Goal: Task Accomplishment & Management: Complete application form

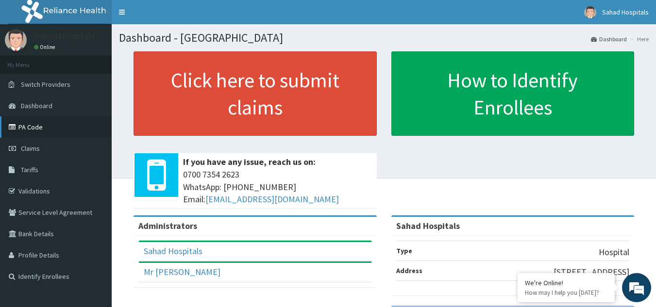
click at [33, 127] on link "PA Code" at bounding box center [56, 127] width 112 height 21
click at [42, 149] on link "Claims" at bounding box center [56, 148] width 112 height 21
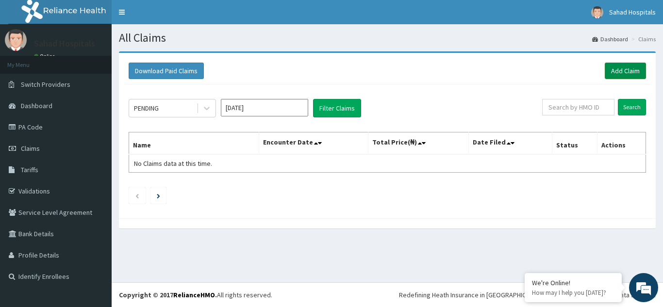
click at [621, 70] on link "Add Claim" at bounding box center [625, 71] width 41 height 17
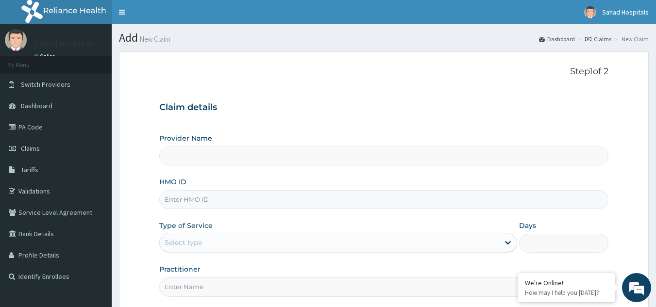
type input "Sahad Hospitals"
click at [429, 201] on input "HMO ID" at bounding box center [384, 199] width 450 height 19
paste input "TDN/10057/B"
type input "TDN/10057/B"
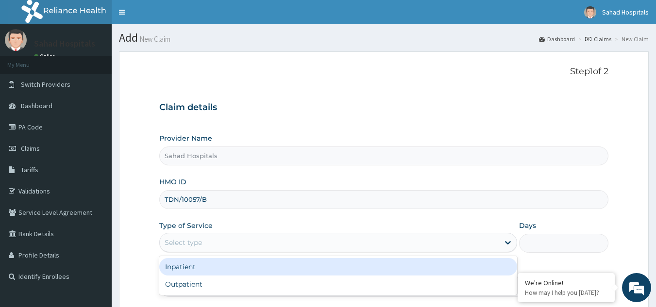
click at [294, 242] on div "Select type" at bounding box center [329, 243] width 339 height 16
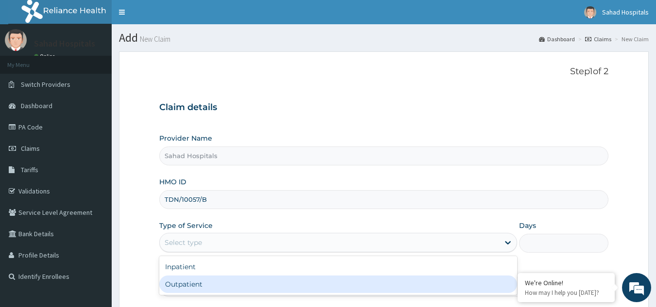
click at [215, 282] on div "Outpatient" at bounding box center [338, 284] width 358 height 17
type input "1"
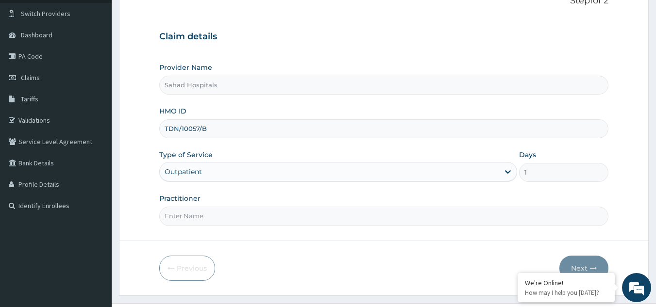
scroll to position [92, 0]
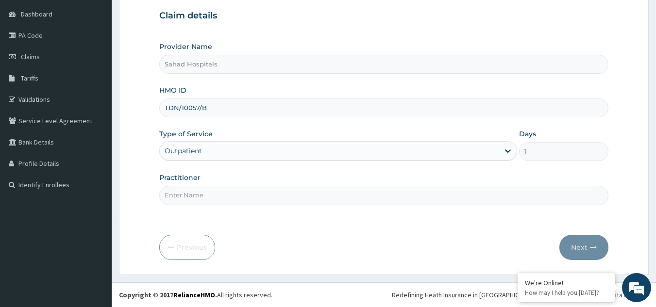
click at [260, 200] on input "Practitioner" at bounding box center [384, 195] width 450 height 19
type input "GP"
click at [572, 250] on button "Next" at bounding box center [583, 247] width 49 height 25
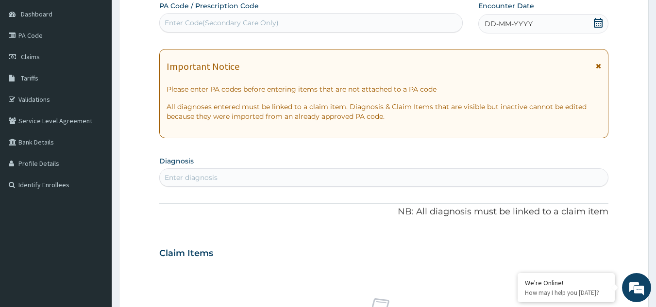
scroll to position [0, 0]
click at [271, 22] on div "Enter Code(Secondary Care Only)" at bounding box center [222, 23] width 114 height 10
paste input "PA/EF2B36"
type input "PA/EF2B36"
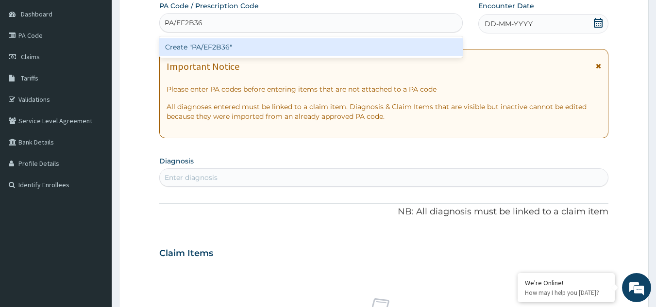
click at [197, 49] on div "Create "PA/EF2B36"" at bounding box center [311, 46] width 304 height 17
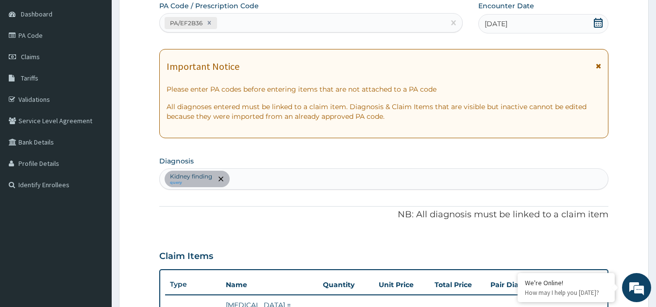
scroll to position [109, 0]
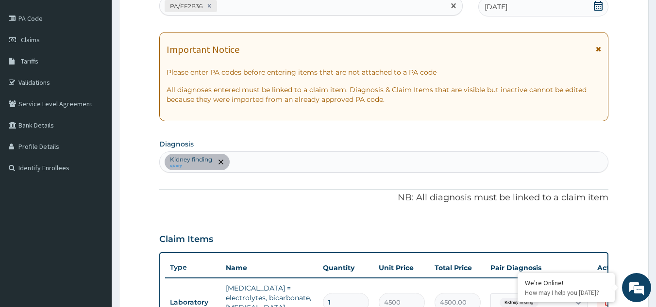
click at [256, 5] on div "PA/EF2B36" at bounding box center [302, 6] width 285 height 16
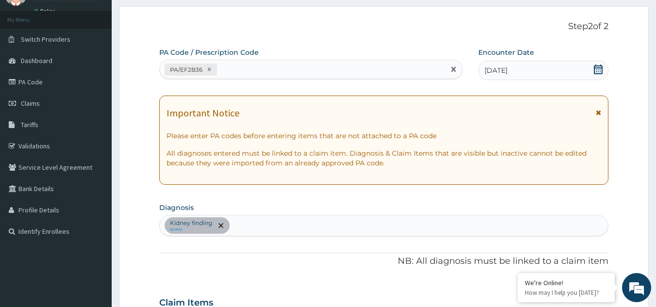
scroll to position [47, 0]
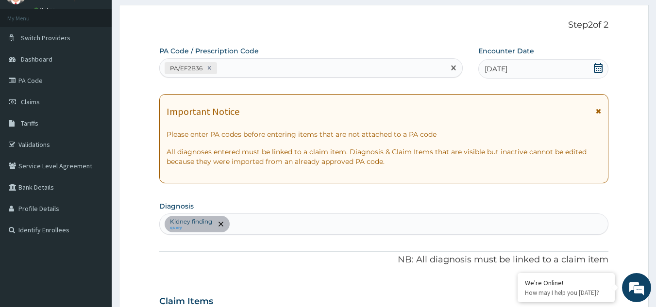
paste input "PA/6D94D4"
type input "PA/6D94D4"
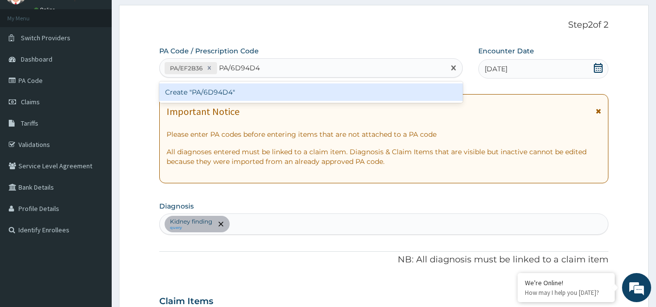
click at [207, 90] on div "Create "PA/6D94D4"" at bounding box center [311, 91] width 304 height 17
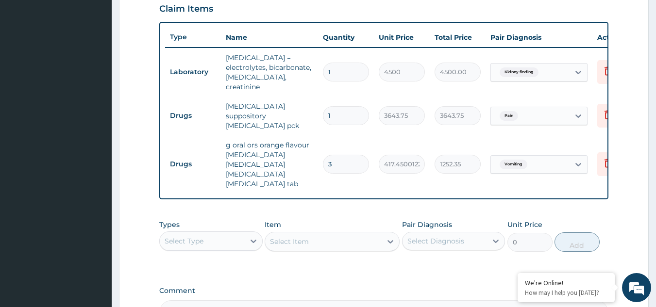
scroll to position [333, 0]
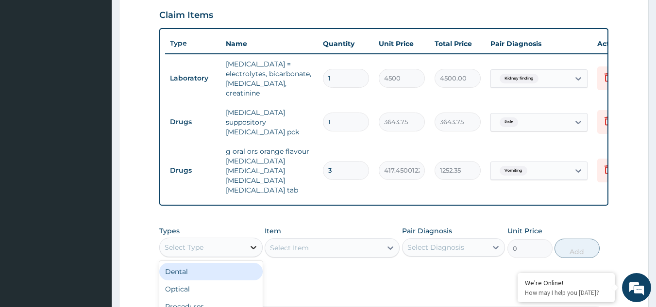
click at [245, 239] on div at bounding box center [253, 247] width 17 height 17
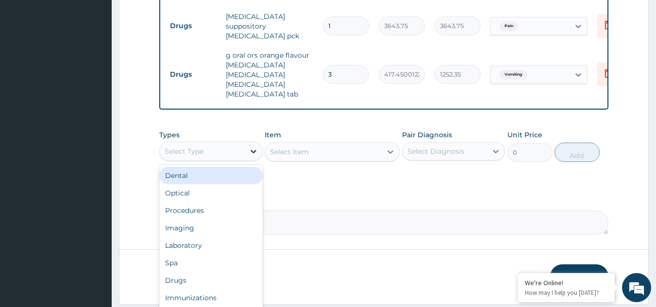
scroll to position [451, 0]
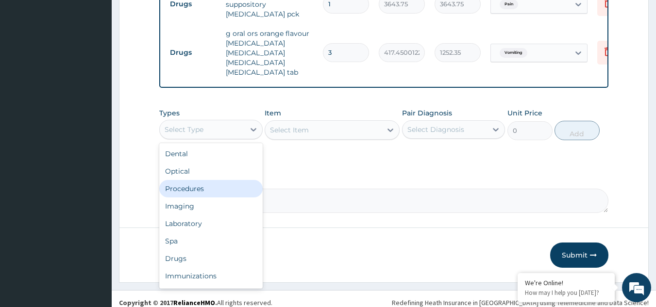
click at [229, 180] on div "Procedures" at bounding box center [210, 188] width 103 height 17
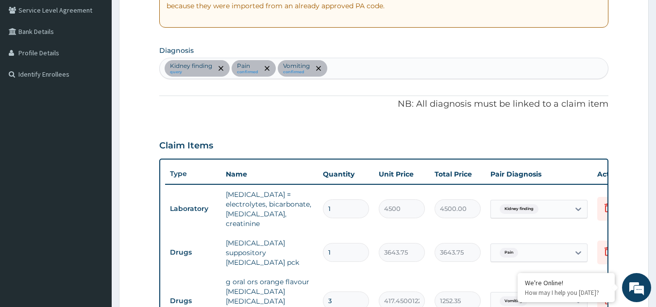
scroll to position [202, 0]
click at [366, 65] on div "Kidney finding query Pain confirmed Vomiting confirmed" at bounding box center [384, 69] width 449 height 20
type input "malaria"
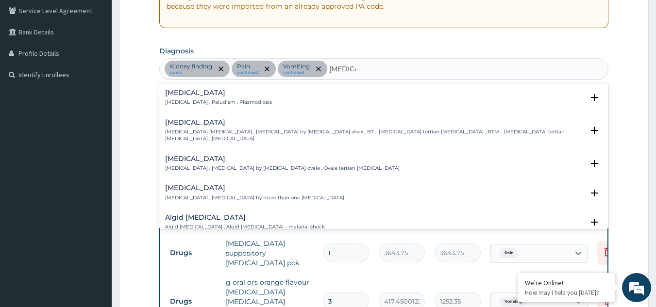
click at [184, 96] on h4 "Malaria" at bounding box center [218, 92] width 107 height 7
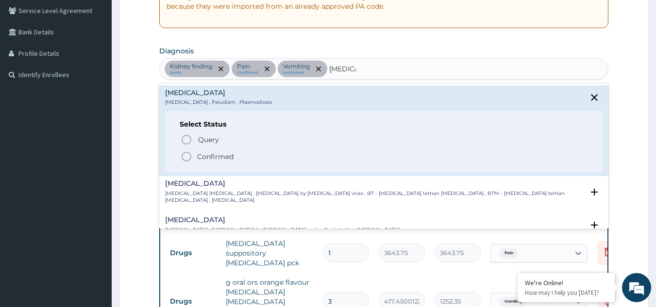
click at [189, 157] on icon "status option filled" at bounding box center [187, 157] width 12 height 12
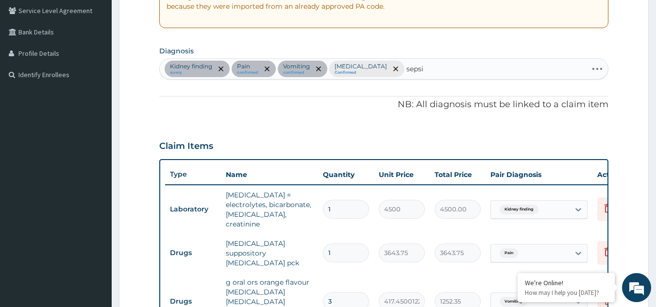
type input "sepsis"
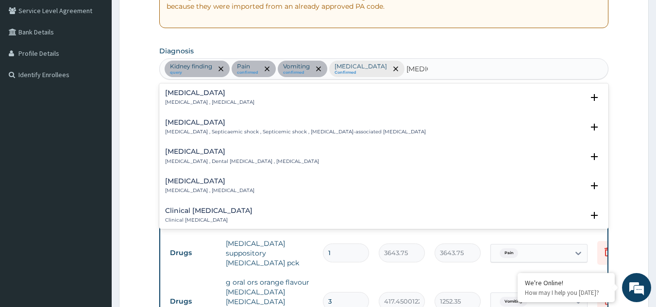
click at [185, 89] on h4 "Sepsis" at bounding box center [209, 92] width 89 height 7
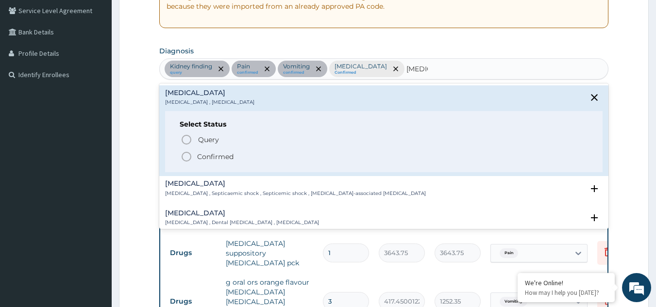
click at [187, 158] on icon "status option filled" at bounding box center [187, 157] width 12 height 12
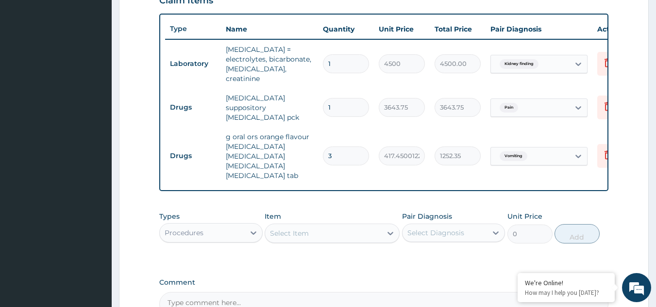
scroll to position [451, 0]
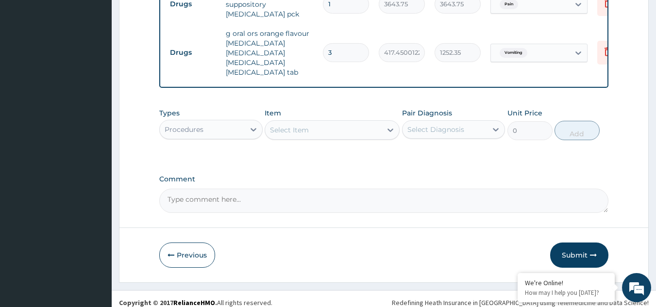
click at [310, 122] on div "Select Item" at bounding box center [323, 130] width 117 height 16
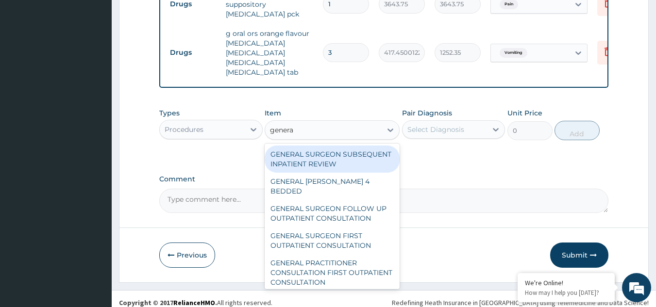
type input "general"
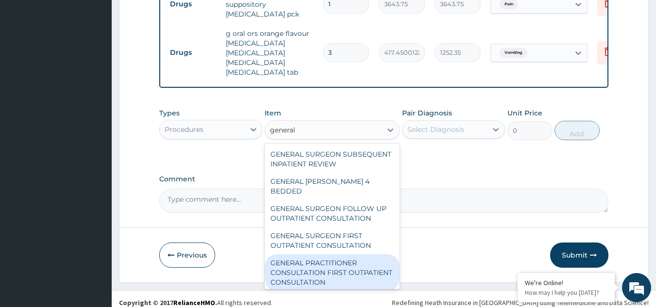
click at [298, 261] on div "GENERAL PRACTITIONER CONSULTATION FIRST OUTPATIENT CONSULTATION" at bounding box center [332, 272] width 135 height 37
type input "3000"
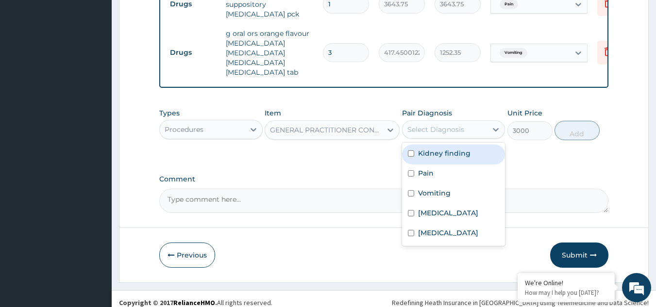
click at [430, 125] on div "Select Diagnosis" at bounding box center [435, 130] width 57 height 10
click at [436, 150] on label "Kidney finding" at bounding box center [444, 154] width 52 height 10
checkbox input "true"
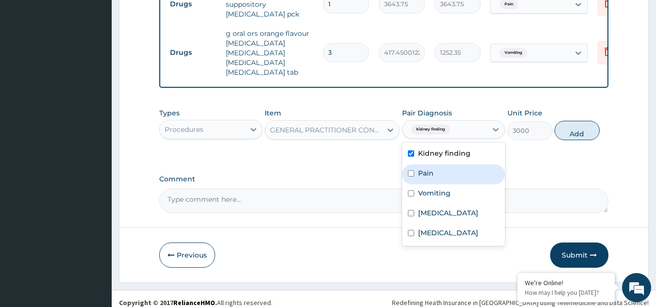
click at [413, 170] on input "checkbox" at bounding box center [411, 173] width 6 height 6
checkbox input "true"
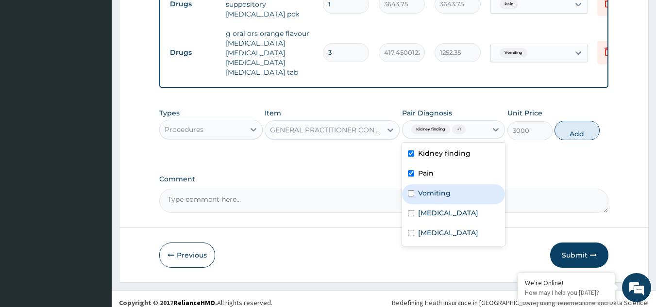
click at [412, 190] on input "checkbox" at bounding box center [411, 193] width 6 height 6
checkbox input "true"
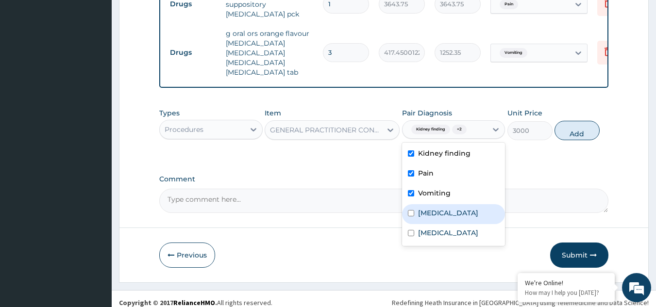
click at [410, 210] on input "checkbox" at bounding box center [411, 213] width 6 height 6
checkbox input "true"
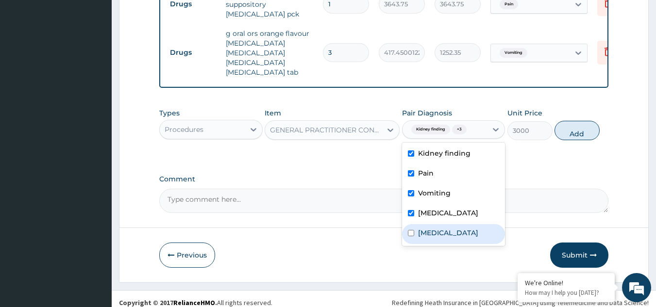
click at [411, 230] on input "checkbox" at bounding box center [411, 233] width 6 height 6
checkbox input "true"
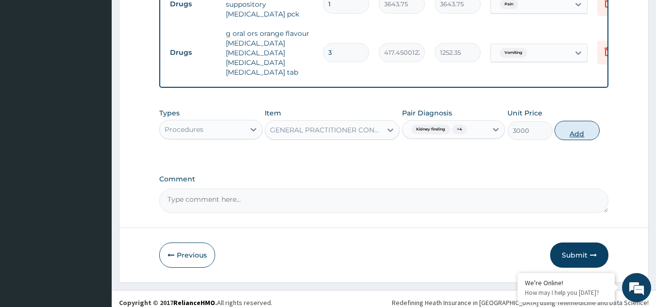
click at [561, 126] on button "Add" at bounding box center [576, 130] width 45 height 19
type input "0"
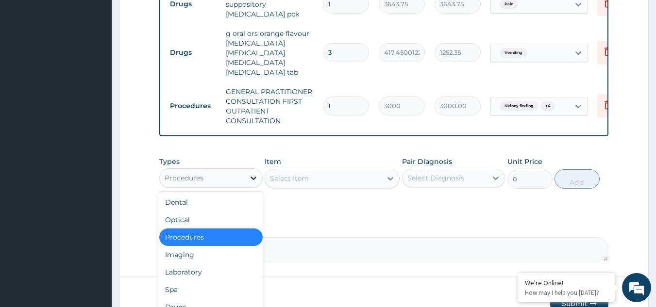
click at [255, 173] on icon at bounding box center [254, 178] width 10 height 10
click at [212, 264] on div "Laboratory" at bounding box center [210, 272] width 103 height 17
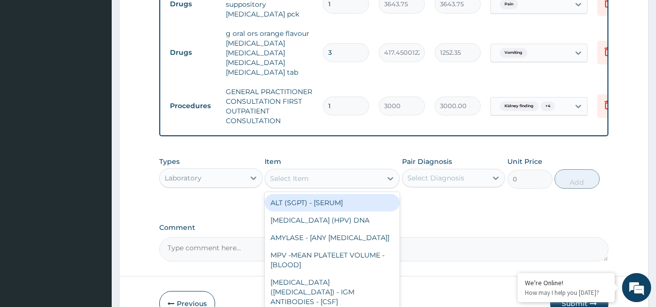
click at [348, 171] on div "Select Item" at bounding box center [323, 179] width 117 height 16
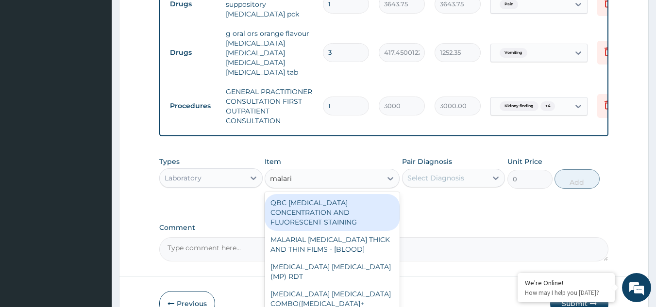
type input "malaria"
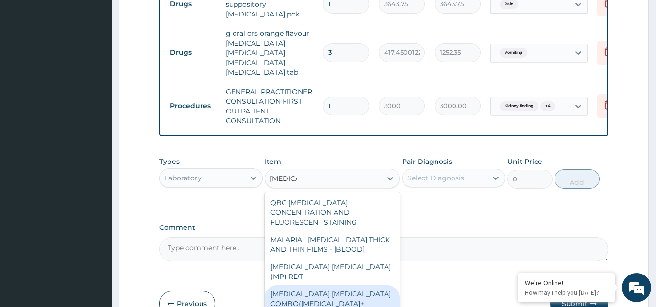
click at [342, 285] on div "MALARIA PARASITE COMBO(BLOOD FILM+ ANTIBODY, IGG) [BLOOD]" at bounding box center [332, 303] width 135 height 37
type input "2000"
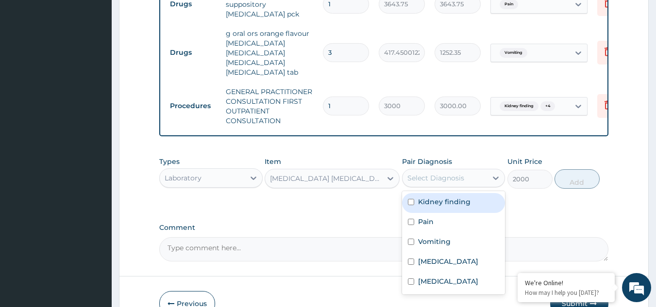
click at [465, 172] on div "Select Diagnosis" at bounding box center [444, 178] width 85 height 16
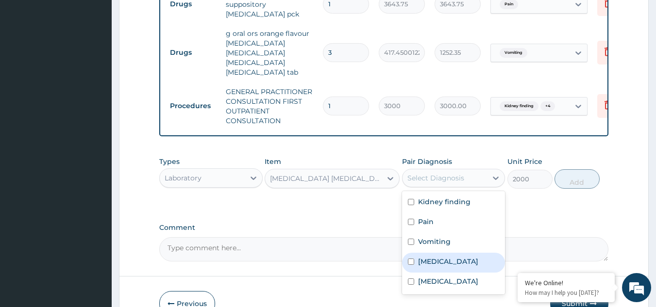
click at [424, 253] on div "Malaria" at bounding box center [453, 263] width 103 height 20
checkbox input "true"
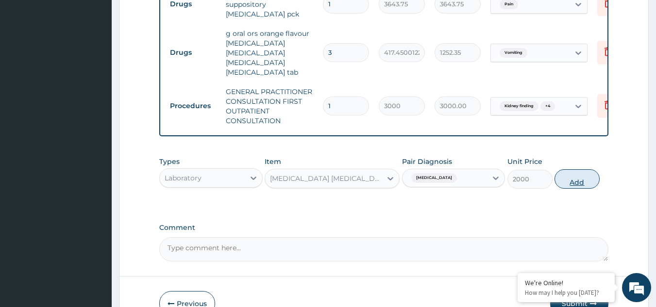
click at [573, 177] on button "Add" at bounding box center [576, 178] width 45 height 19
type input "0"
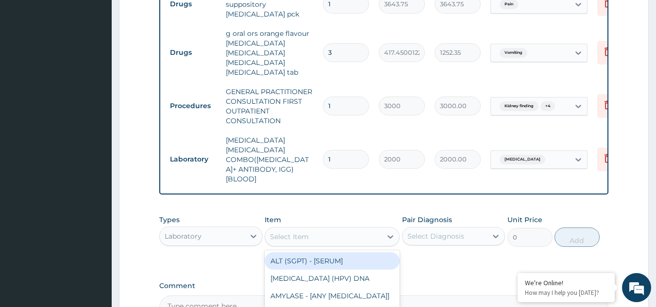
click at [317, 229] on div "Select Item" at bounding box center [323, 237] width 117 height 16
type input "fbc"
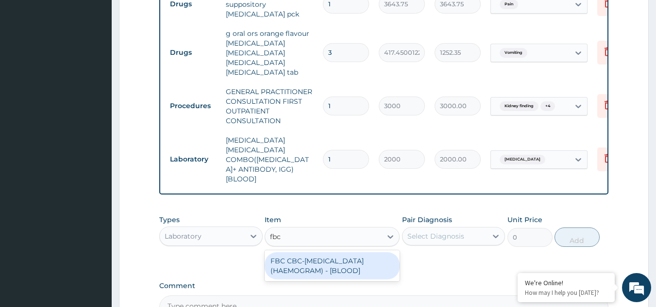
click at [314, 252] on div "FBC CBC-COMPLETE BLOOD COUNT (HAEMOGRAM) - [BLOOD]" at bounding box center [332, 265] width 135 height 27
type input "3000"
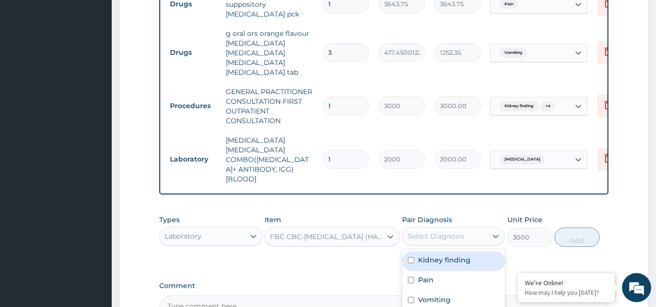
click at [444, 232] on div "Select Diagnosis" at bounding box center [435, 237] width 57 height 10
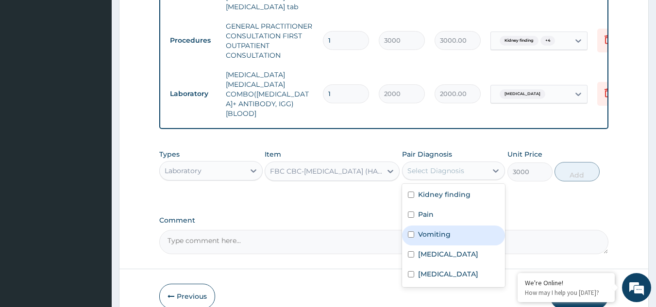
scroll to position [517, 0]
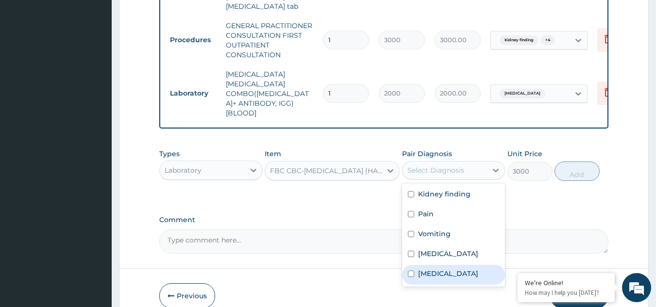
click at [412, 271] on input "checkbox" at bounding box center [411, 274] width 6 height 6
checkbox input "true"
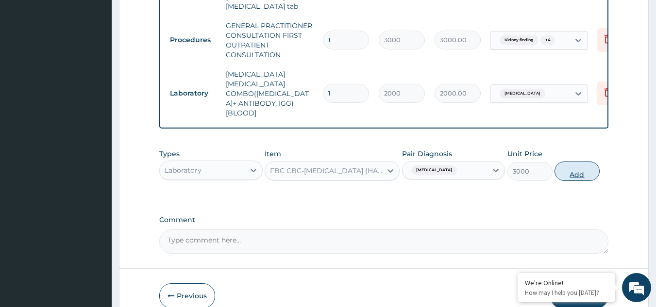
click at [578, 162] on button "Add" at bounding box center [576, 171] width 45 height 19
type input "0"
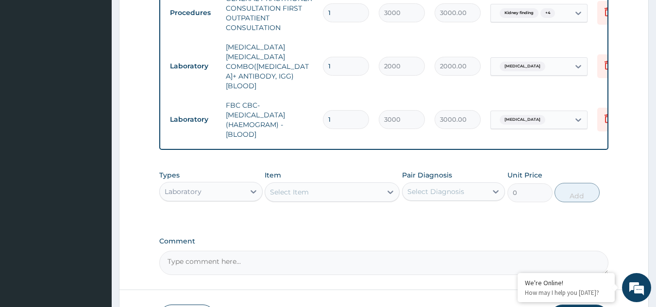
scroll to position [545, 0]
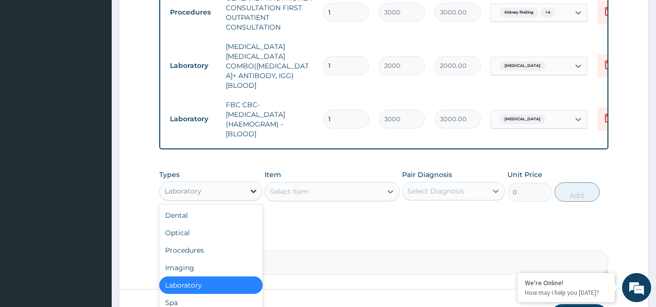
click at [252, 186] on icon at bounding box center [254, 191] width 10 height 10
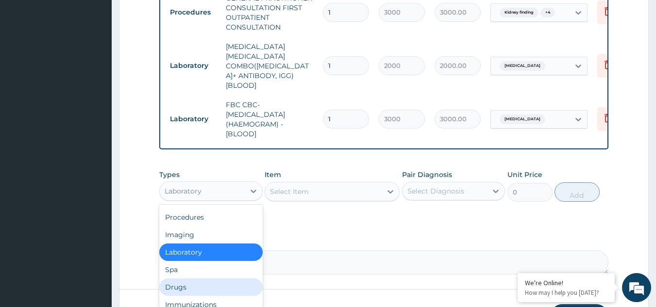
click at [192, 279] on div "Drugs" at bounding box center [210, 287] width 103 height 17
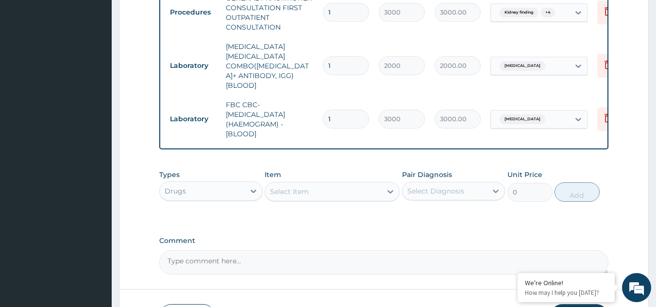
click at [390, 187] on icon at bounding box center [390, 192] width 10 height 10
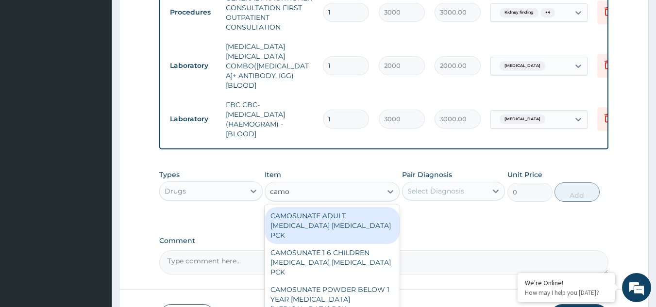
type input "camos"
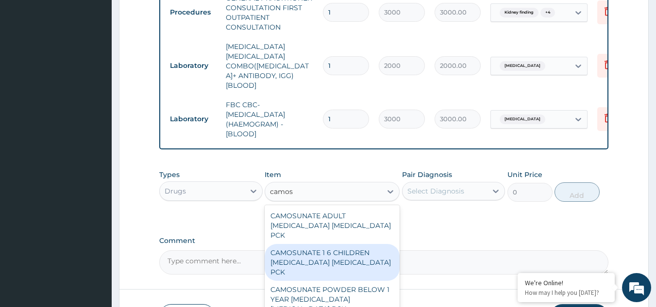
click at [350, 244] on div "CAMOSUNATE 1 6 CHILDREN ARTESUNATE AMODIAQUINE PCK" at bounding box center [332, 262] width 135 height 37
type input "1518"
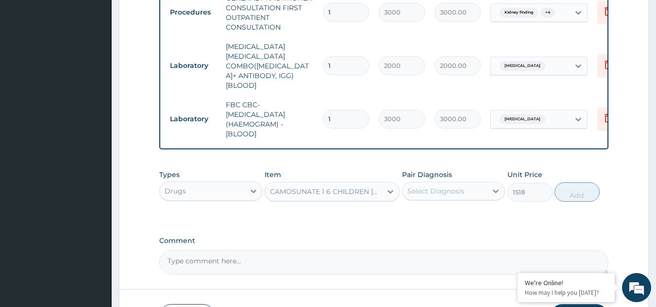
click at [433, 186] on div "Select Diagnosis" at bounding box center [435, 191] width 57 height 10
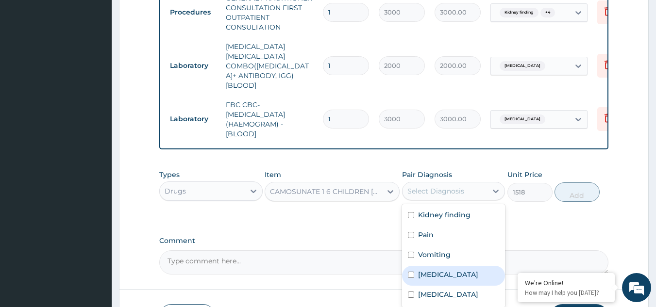
click at [417, 266] on div "Malaria" at bounding box center [453, 276] width 103 height 20
checkbox input "true"
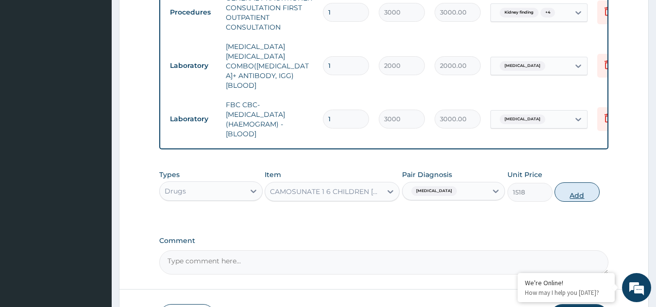
click at [589, 183] on button "Add" at bounding box center [576, 192] width 45 height 19
type input "0"
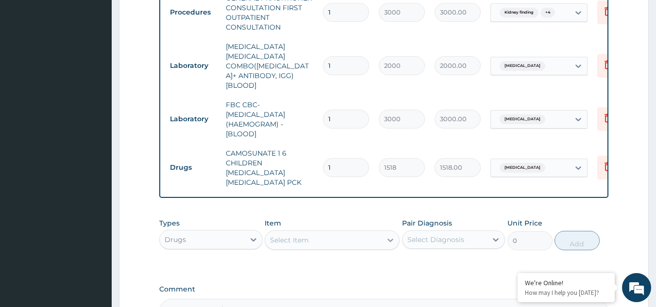
click at [384, 232] on div at bounding box center [390, 240] width 17 height 17
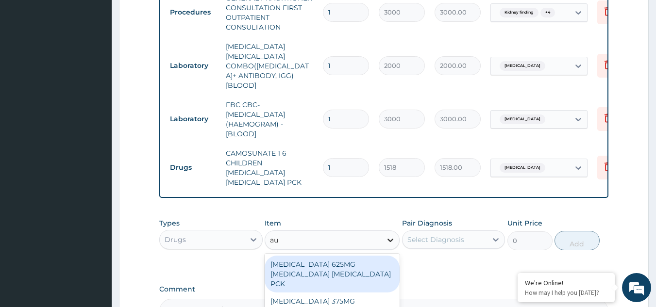
type input "aug"
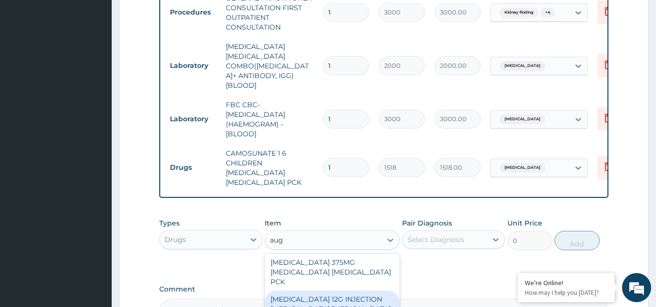
scroll to position [39, 0]
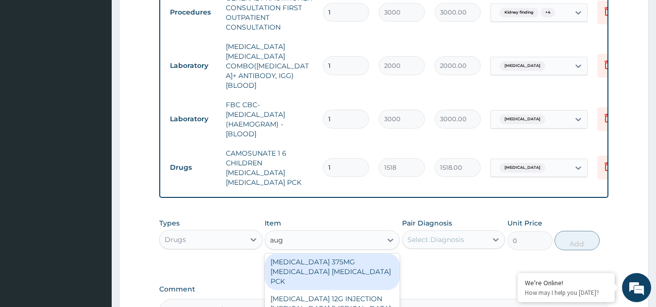
click at [341, 253] on div "AUGMENTIN 375MG AMOXICILLIN CLAVULANIC ACID PCK" at bounding box center [332, 271] width 135 height 37
type input "9487.5"
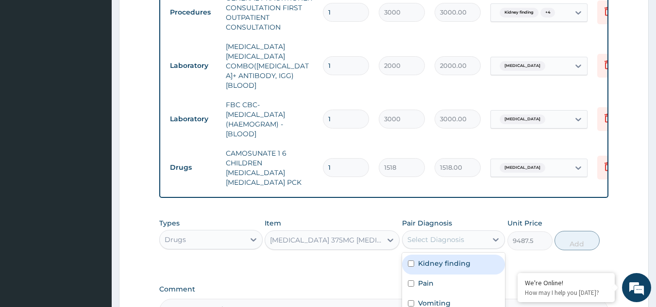
click at [423, 232] on div "Select Diagnosis" at bounding box center [444, 240] width 85 height 16
checkbox input "true"
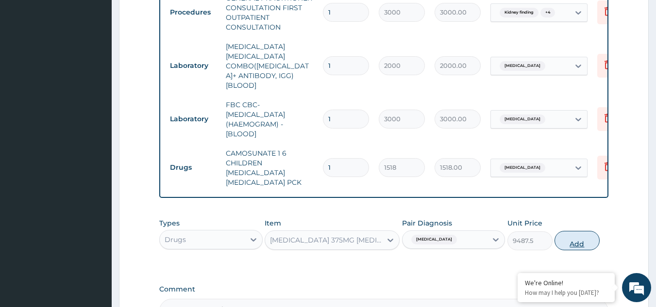
click at [566, 231] on button "Add" at bounding box center [576, 240] width 45 height 19
type input "0"
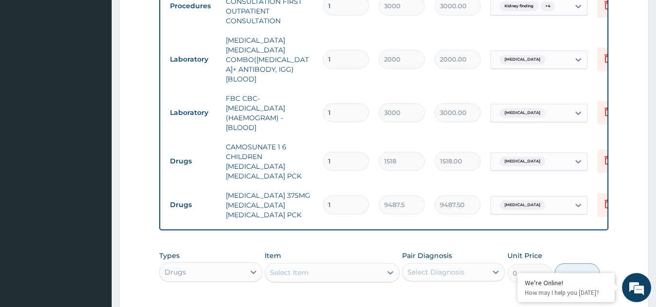
scroll to position [551, 0]
click at [304, 265] on div "Select Item" at bounding box center [323, 273] width 117 height 16
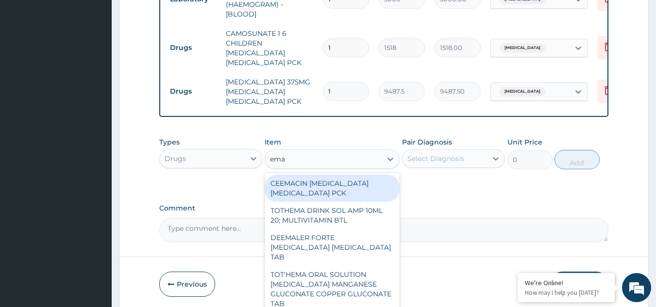
type input "emal"
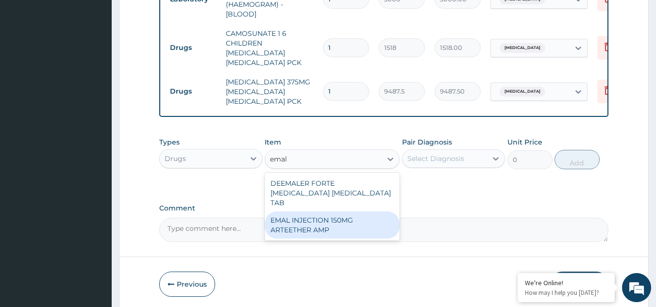
click at [334, 212] on div "EMAL INJECTION 150MG ARTEETHER AMP" at bounding box center [332, 225] width 135 height 27
type input "4685.18017578125"
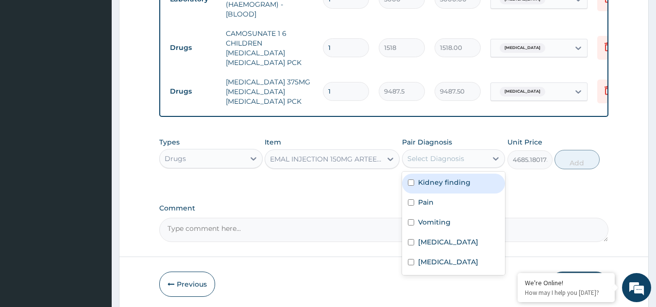
click at [439, 151] on div "Select Diagnosis" at bounding box center [444, 159] width 85 height 16
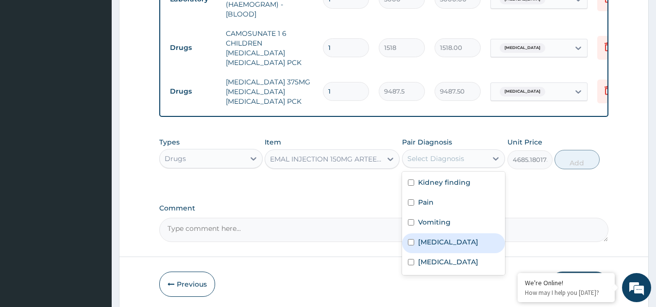
click at [418, 237] on label "Malaria" at bounding box center [448, 242] width 60 height 10
checkbox input "true"
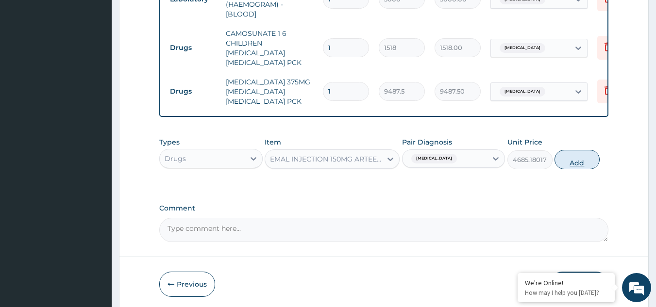
click at [575, 150] on button "Add" at bounding box center [576, 159] width 45 height 19
type input "0"
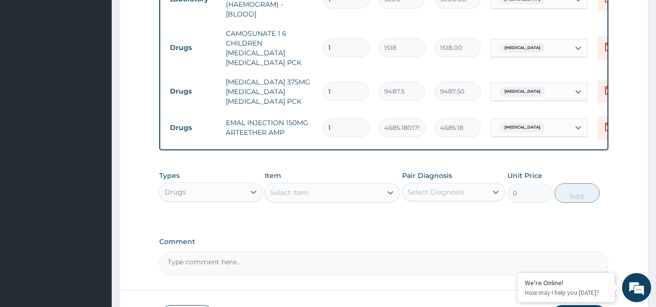
click at [338, 185] on div "Select Item" at bounding box center [323, 193] width 117 height 16
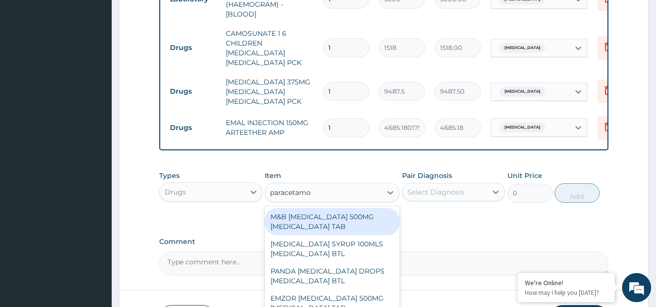
type input "paracetamol"
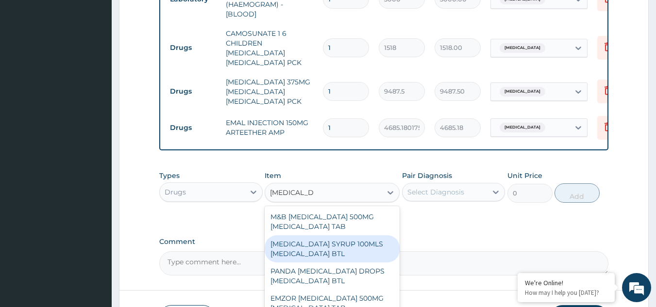
click at [315, 235] on div "PARACETAMOL SYRUP 100MLS ACETAMINOPHEN BTL" at bounding box center [332, 248] width 135 height 27
type input "664.1300048828125"
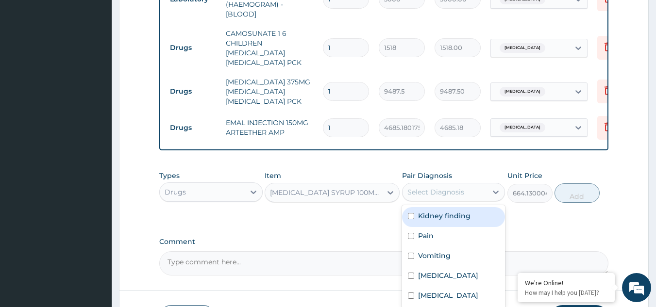
click at [440, 187] on div "Select Diagnosis" at bounding box center [435, 192] width 57 height 10
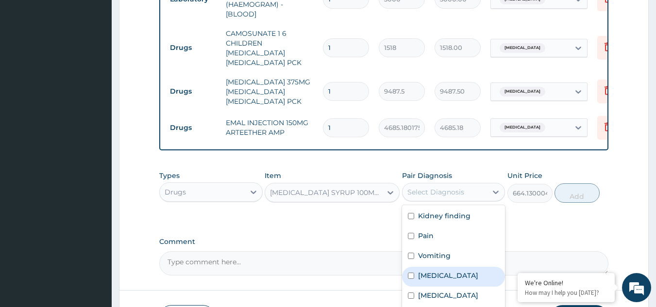
click at [411, 267] on div "Malaria" at bounding box center [453, 277] width 103 height 20
checkbox input "true"
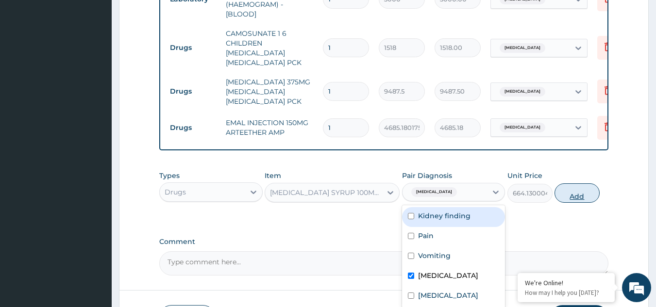
click at [568, 183] on button "Add" at bounding box center [576, 192] width 45 height 19
type input "0"
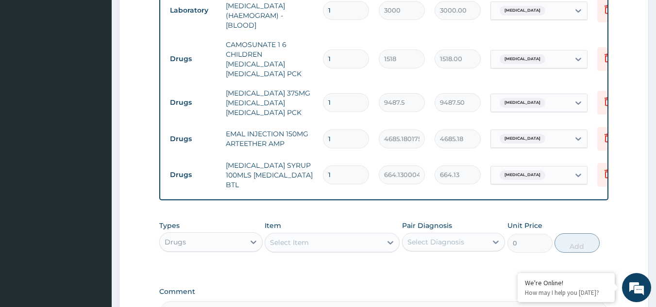
scroll to position [737, 0]
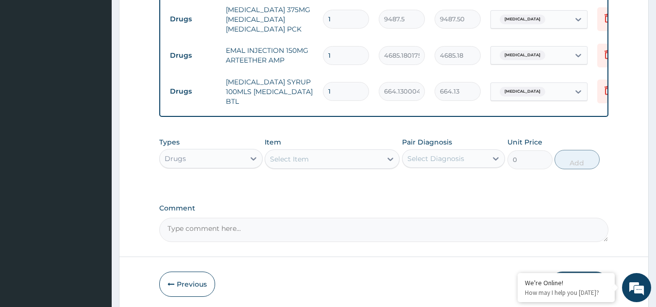
click at [578, 272] on button "Submit" at bounding box center [579, 284] width 58 height 25
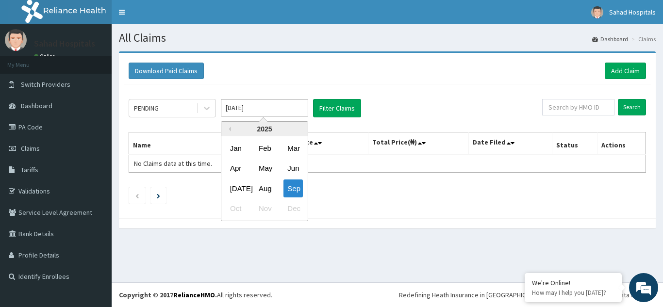
click at [281, 102] on input "[DATE]" at bounding box center [264, 107] width 87 height 17
click at [266, 183] on div "Aug" at bounding box center [264, 189] width 19 height 18
type input "[DATE]"
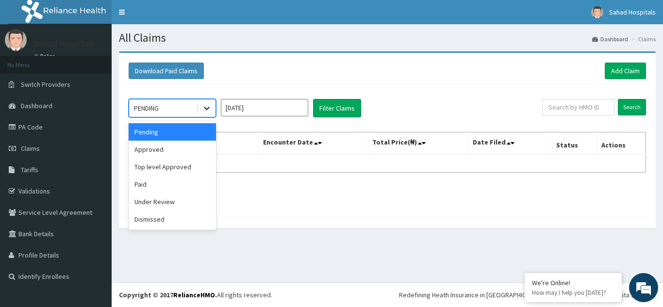
click at [204, 110] on icon at bounding box center [207, 108] width 10 height 10
click at [176, 155] on div "Approved" at bounding box center [172, 149] width 87 height 17
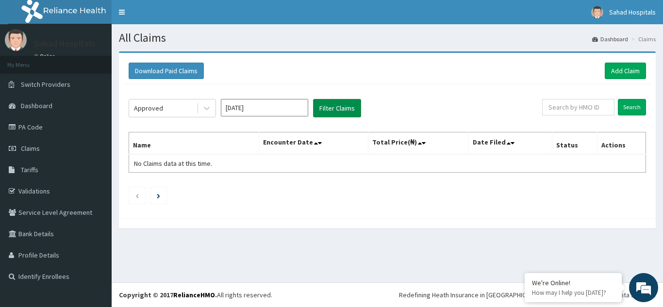
click at [327, 108] on button "Filter Claims" at bounding box center [337, 108] width 48 height 18
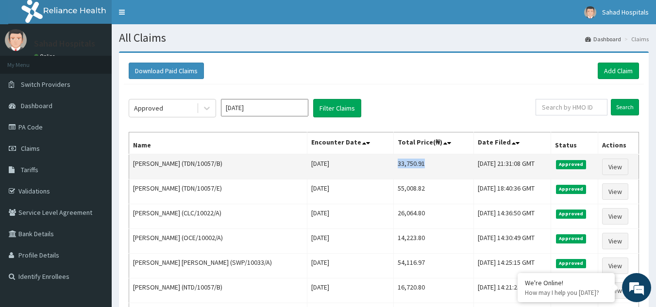
drag, startPoint x: 370, startPoint y: 162, endPoint x: 417, endPoint y: 167, distance: 46.9
click at [417, 167] on td "33,750.91" at bounding box center [433, 166] width 80 height 25
copy td "33,750.91"
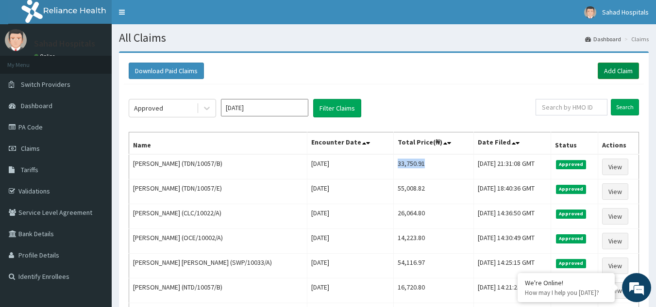
click at [609, 67] on link "Add Claim" at bounding box center [618, 71] width 41 height 17
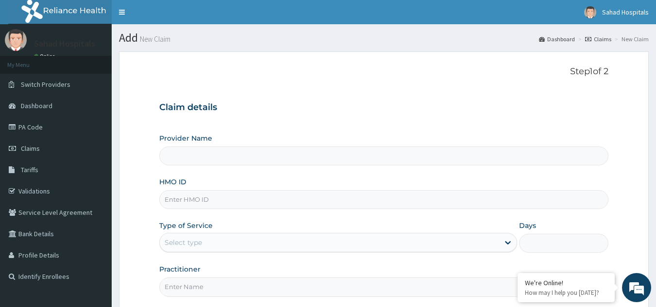
click at [354, 197] on input "HMO ID" at bounding box center [384, 199] width 450 height 19
type input "Sahad Hospitals"
paste input "OET/10005/A"
type input "OET/10005/A"
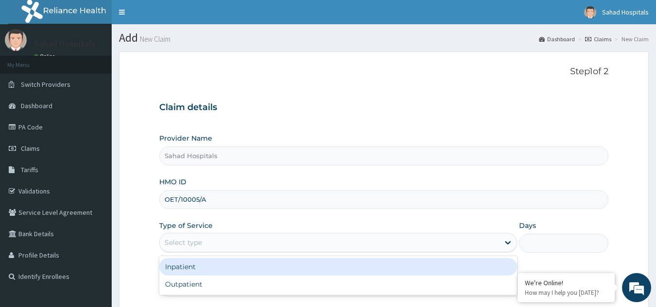
click at [178, 240] on div "Select type" at bounding box center [183, 243] width 37 height 10
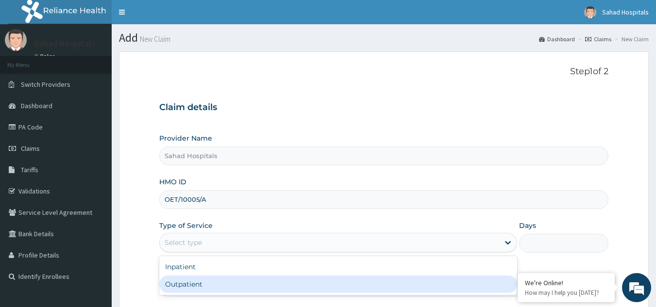
click at [175, 290] on div "Outpatient" at bounding box center [338, 284] width 358 height 17
type input "1"
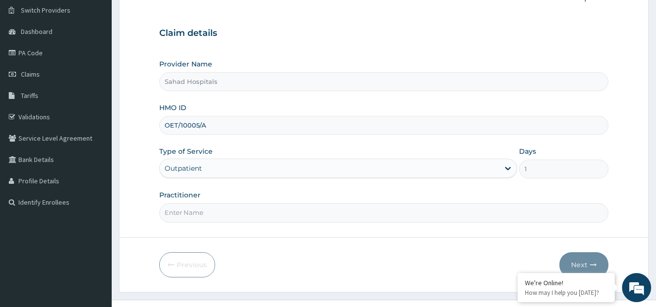
scroll to position [77, 0]
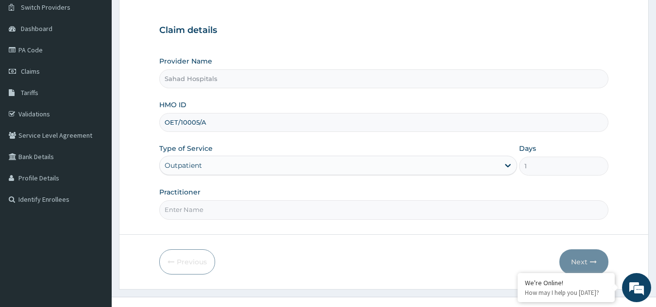
click at [217, 205] on input "Practitioner" at bounding box center [384, 209] width 450 height 19
type input "GP"
click at [576, 256] on button "Next" at bounding box center [583, 262] width 49 height 25
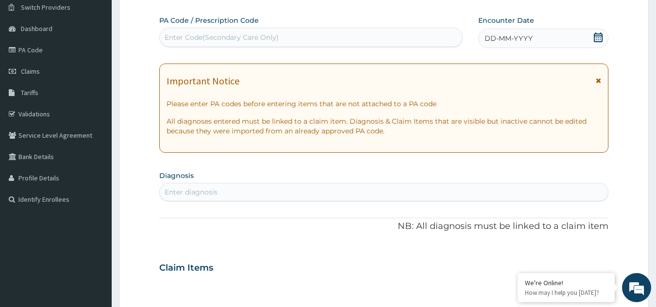
scroll to position [0, 0]
click at [375, 33] on div "Enter Code(Secondary Care Only)" at bounding box center [311, 38] width 303 height 16
paste input "PA/405F55"
type input "PA/405F55"
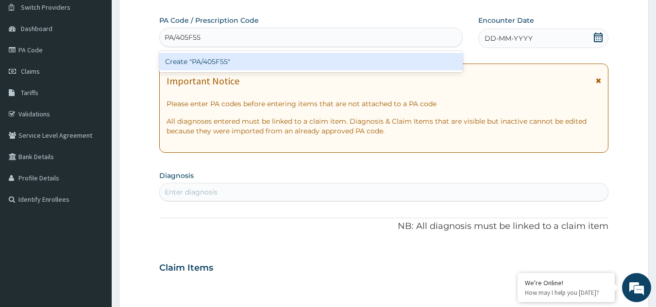
click at [215, 65] on div "Create "PA/405F55"" at bounding box center [311, 61] width 304 height 17
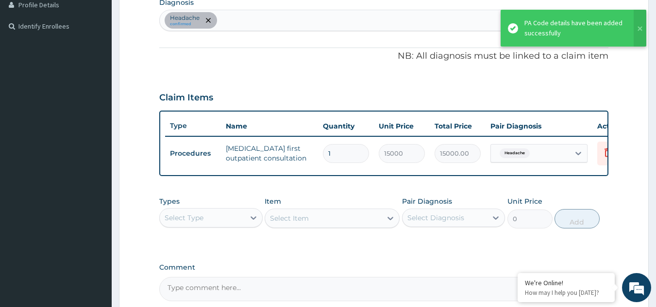
scroll to position [354, 0]
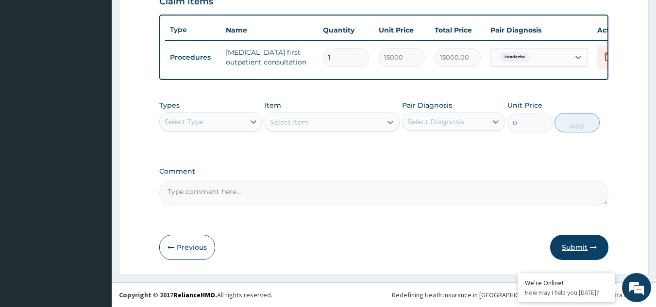
click at [578, 243] on button "Submit" at bounding box center [579, 247] width 58 height 25
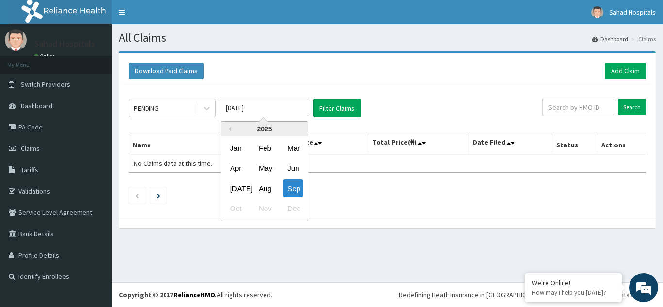
click at [276, 108] on input "[DATE]" at bounding box center [264, 107] width 87 height 17
click at [273, 185] on div "Aug" at bounding box center [264, 189] width 19 height 18
type input "[DATE]"
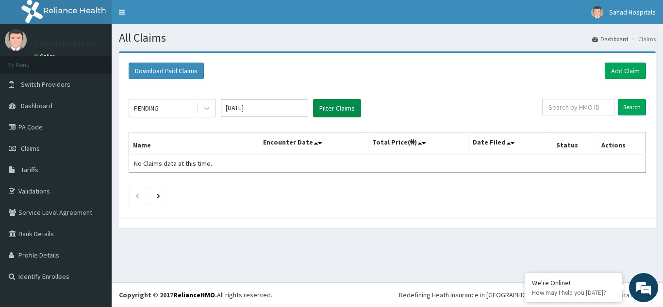
click at [345, 107] on button "Filter Claims" at bounding box center [337, 108] width 48 height 18
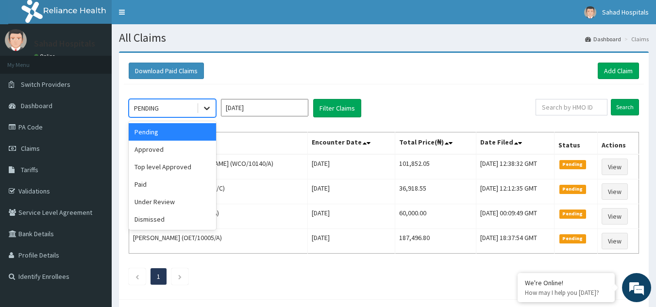
click at [205, 102] on div at bounding box center [206, 108] width 17 height 17
click at [179, 145] on div "Approved" at bounding box center [172, 149] width 87 height 17
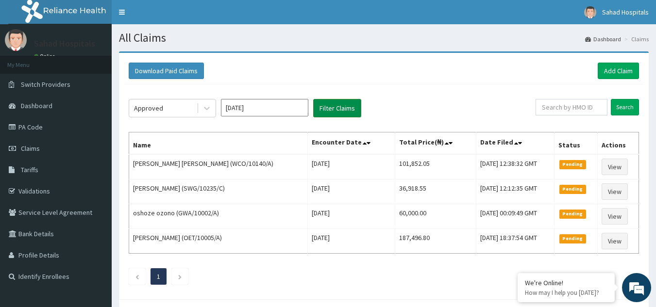
click at [336, 100] on button "Filter Claims" at bounding box center [337, 108] width 48 height 18
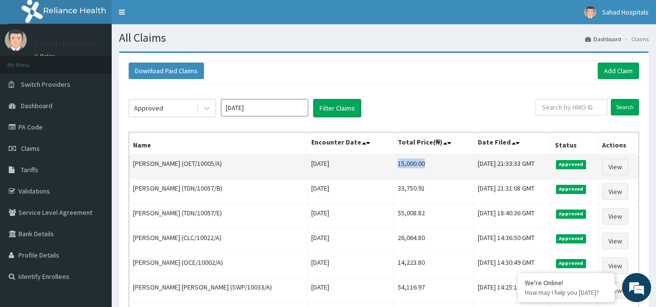
drag, startPoint x: 370, startPoint y: 165, endPoint x: 416, endPoint y: 173, distance: 45.8
click at [416, 173] on td "15,000.00" at bounding box center [433, 166] width 80 height 25
copy td "15,000.00"
